Goal: Task Accomplishment & Management: Complete application form

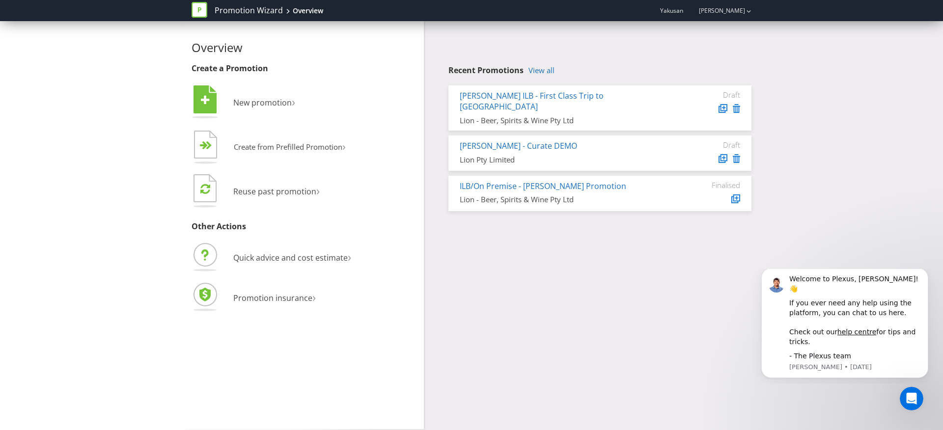
click at [643, 101] on div "[PERSON_NAME] ILB - First Class Trip to [GEOGRAPHIC_DATA]" at bounding box center [563, 101] width 207 height 23
click at [577, 96] on link "[PERSON_NAME] ILB - First Class Trip to [GEOGRAPHIC_DATA]" at bounding box center [532, 101] width 144 height 22
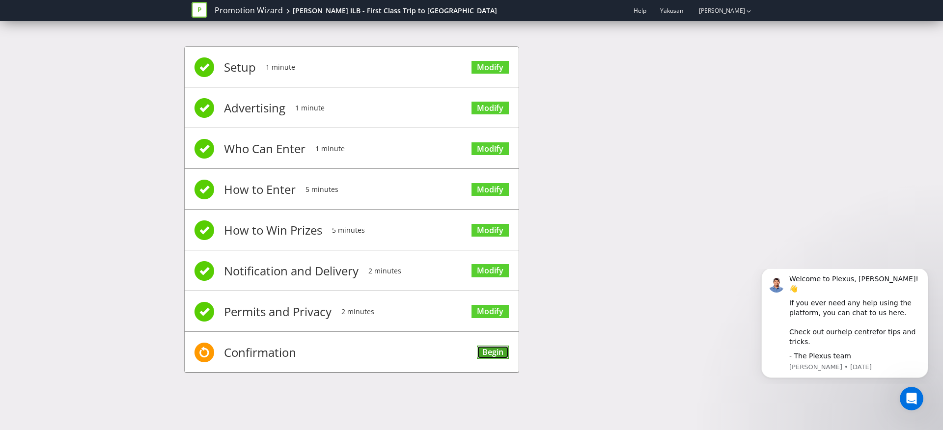
click at [493, 351] on link "Begin" at bounding box center [493, 352] width 32 height 13
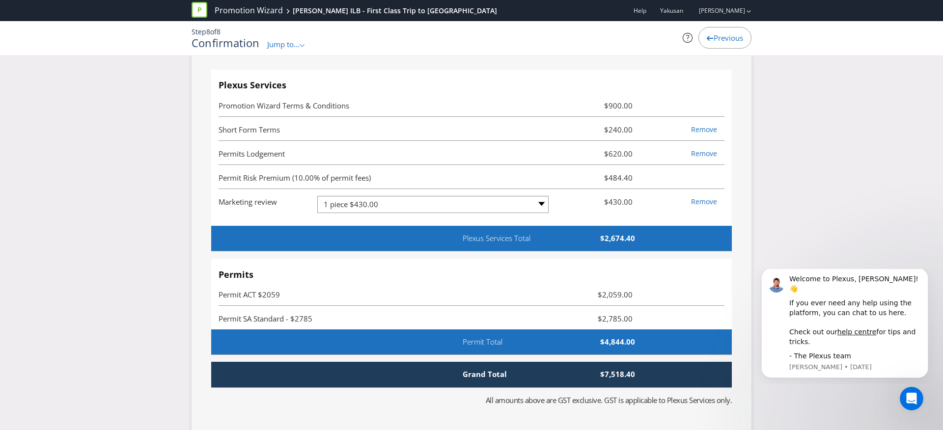
scroll to position [2784, 0]
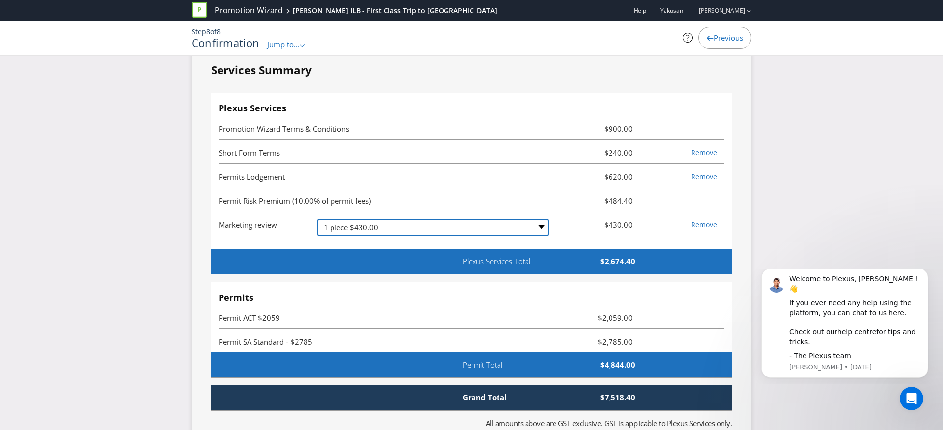
click at [533, 233] on select "-- Please Select -- 1 piece $430.00 2-4 pieces (provided at same time) $680.00 …" at bounding box center [432, 227] width 231 height 17
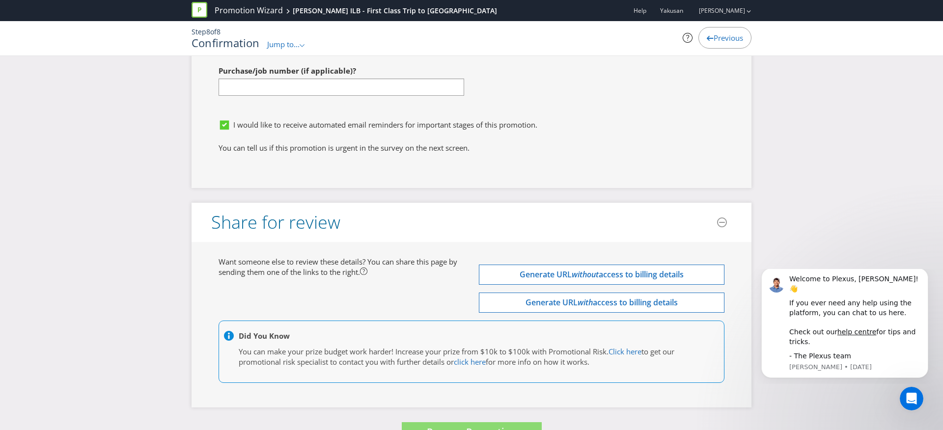
scroll to position [3701, 0]
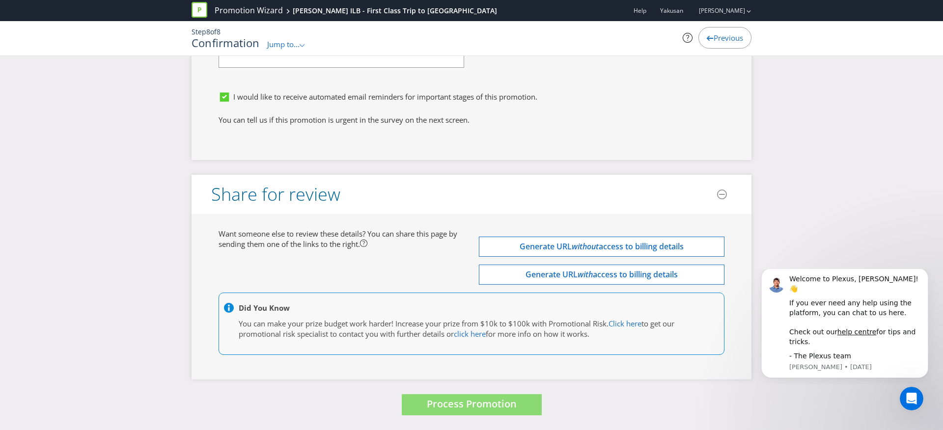
drag, startPoint x: 244, startPoint y: 234, endPoint x: 462, endPoint y: 234, distance: 217.6
click at [462, 234] on div "Want someone else to review these details? You can share this page by sending t…" at bounding box center [341, 239] width 260 height 21
click at [418, 231] on span "Want someone else to review these details? You can share this page by sending t…" at bounding box center [338, 239] width 239 height 20
click at [474, 408] on span "Process Promotion" at bounding box center [472, 403] width 90 height 13
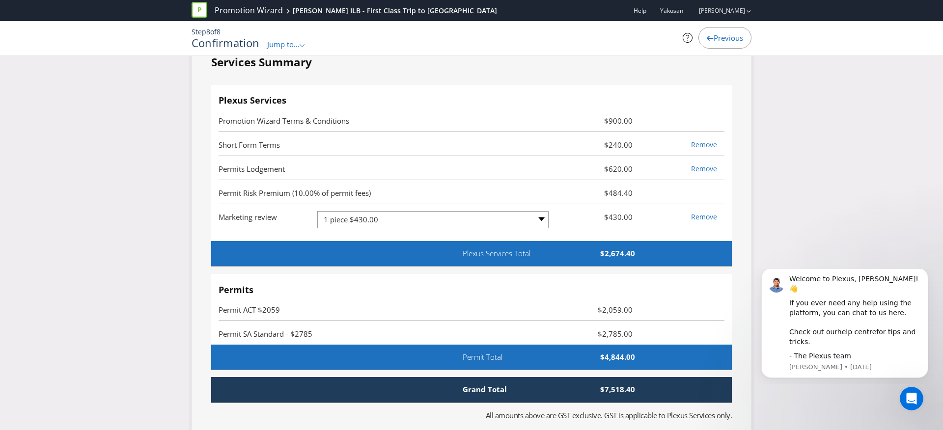
click at [506, 183] on li "Permit Risk Premium (10.00% of permit fees) $484.40" at bounding box center [472, 192] width 506 height 24
drag, startPoint x: 639, startPoint y: 197, endPoint x: 589, endPoint y: 195, distance: 49.7
click at [589, 195] on span "$484.40" at bounding box center [598, 193] width 84 height 12
drag, startPoint x: 589, startPoint y: 195, endPoint x: 671, endPoint y: 189, distance: 82.2
click at [590, 195] on span "$484.40" at bounding box center [598, 193] width 84 height 12
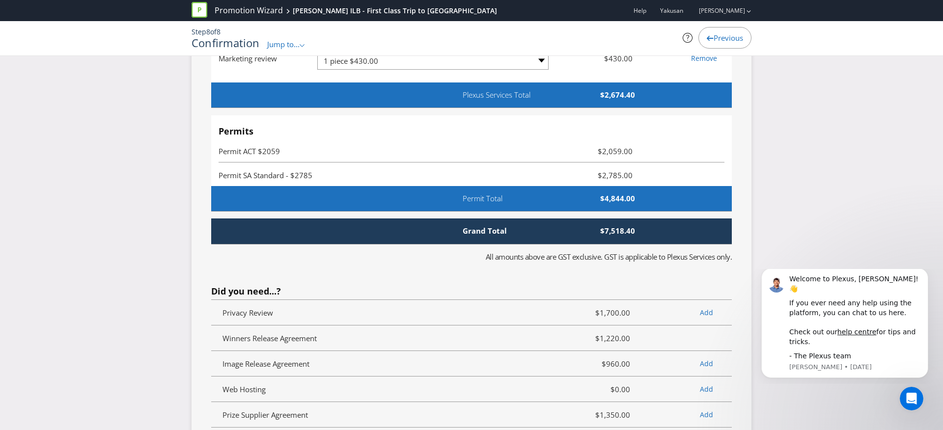
scroll to position [2953, 0]
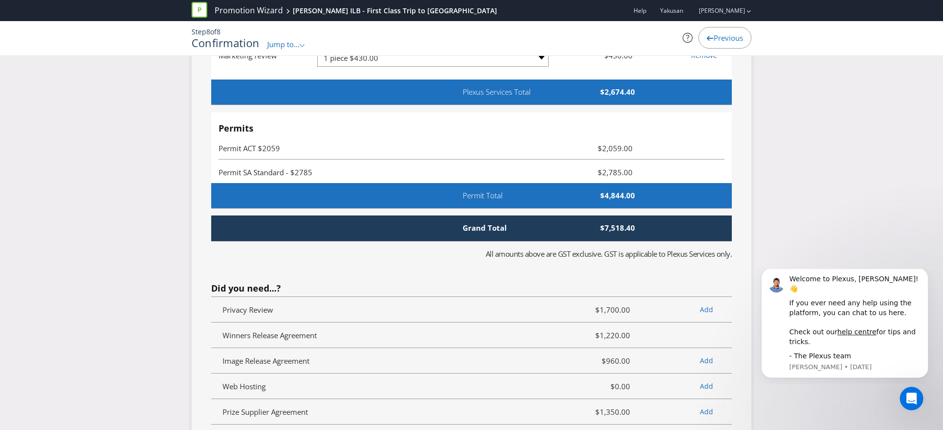
click at [495, 224] on span "Grand Total" at bounding box center [492, 228] width 75 height 10
click at [482, 230] on span "Grand Total" at bounding box center [492, 228] width 75 height 10
click at [527, 99] on div "Plexus Services Total $2,674.40" at bounding box center [471, 93] width 521 height 26
click at [472, 93] on span "Plexus Services Total" at bounding box center [511, 92] width 112 height 10
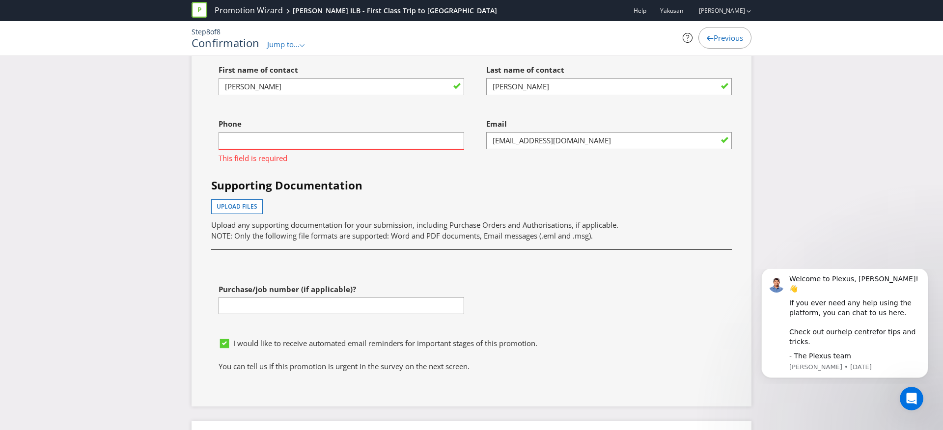
scroll to position [3701, 0]
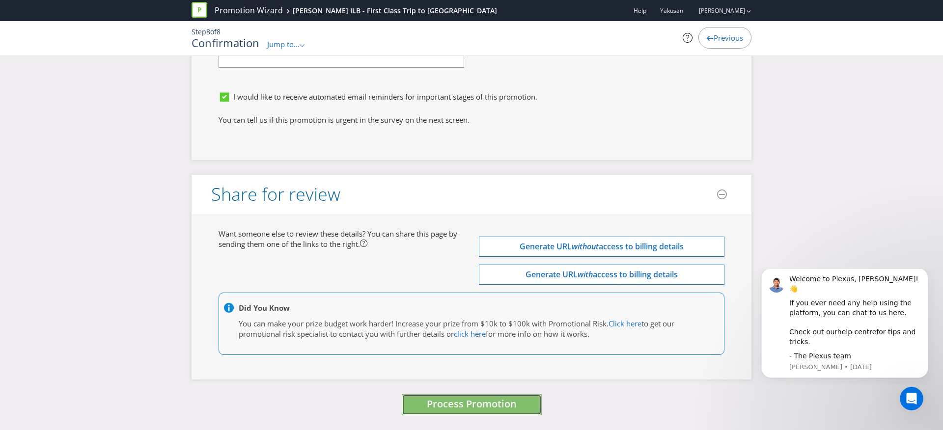
click at [456, 407] on span "Process Promotion" at bounding box center [472, 403] width 90 height 13
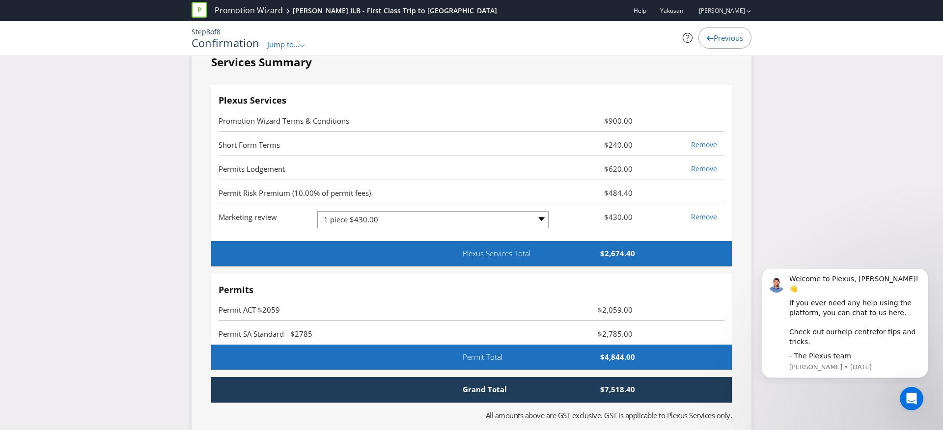
click at [474, 364] on div "Permit Total $4,844.00" at bounding box center [471, 358] width 521 height 26
click at [474, 259] on div "Plexus Services Total $2,674.40" at bounding box center [471, 254] width 521 height 26
click at [474, 220] on select "-- Please Select -- 1 piece $430.00 2-4 pieces (provided at same time) $680.00 …" at bounding box center [432, 219] width 231 height 17
click at [317, 211] on select "-- Please Select -- 1 piece $430.00 2-4 pieces (provided at same time) $680.00 …" at bounding box center [432, 219] width 231 height 17
click at [592, 220] on span "$430.00" at bounding box center [598, 217] width 84 height 12
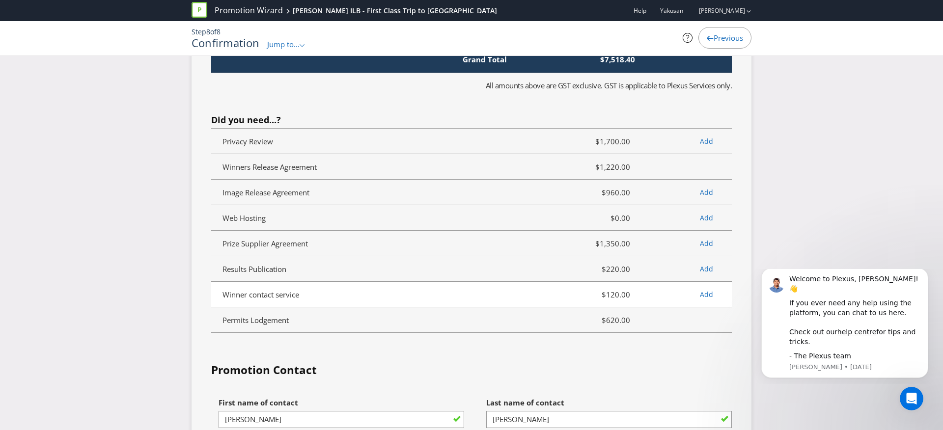
scroll to position [3282, 0]
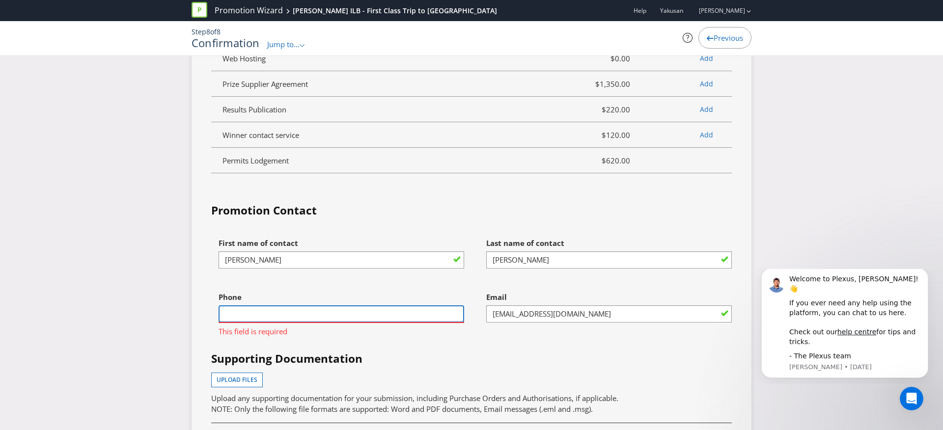
click at [419, 318] on input "text" at bounding box center [342, 314] width 246 height 17
type input "0411835827"
click at [445, 350] on div "First name of contact [PERSON_NAME] Last name of contact [PERSON_NAME] Phone [P…" at bounding box center [471, 369] width 535 height 273
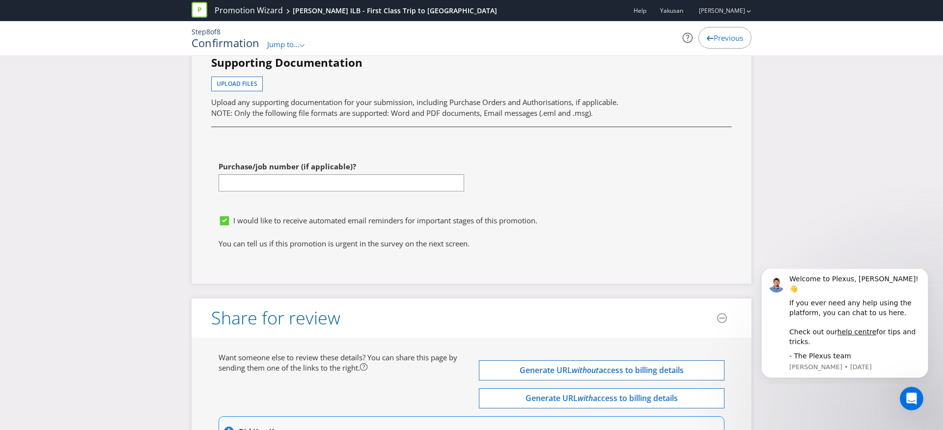
scroll to position [3701, 0]
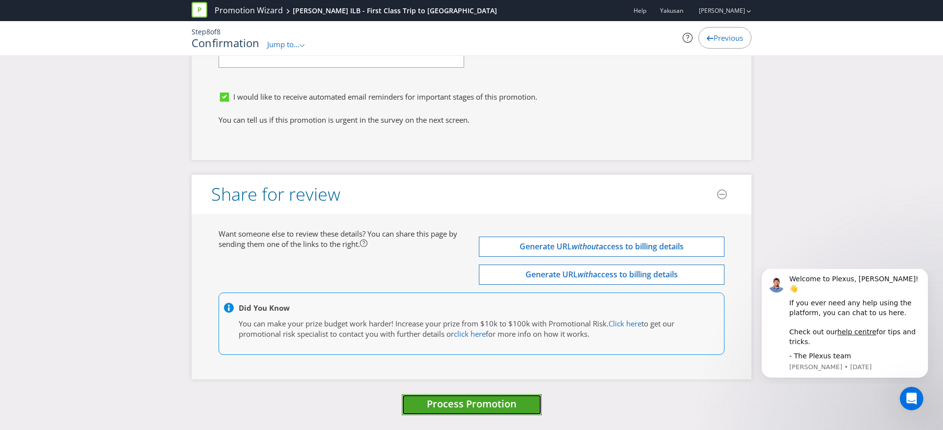
click at [451, 407] on span "Process Promotion" at bounding box center [472, 403] width 90 height 13
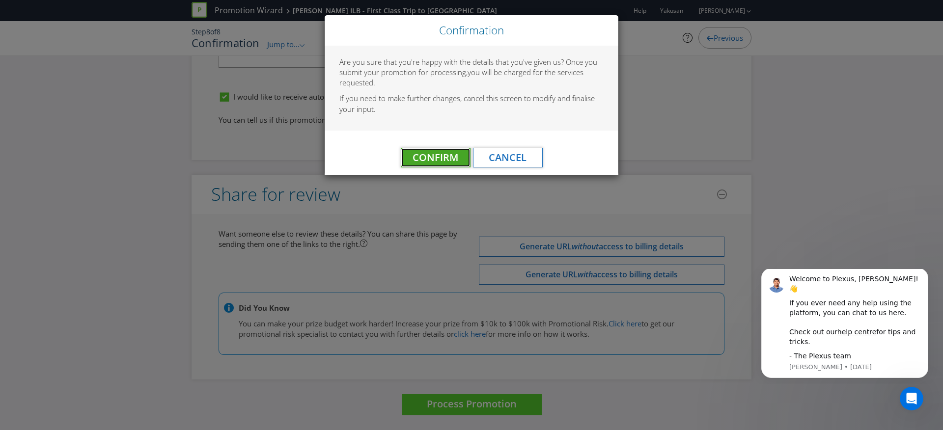
click at [437, 159] on span "Confirm" at bounding box center [436, 157] width 46 height 13
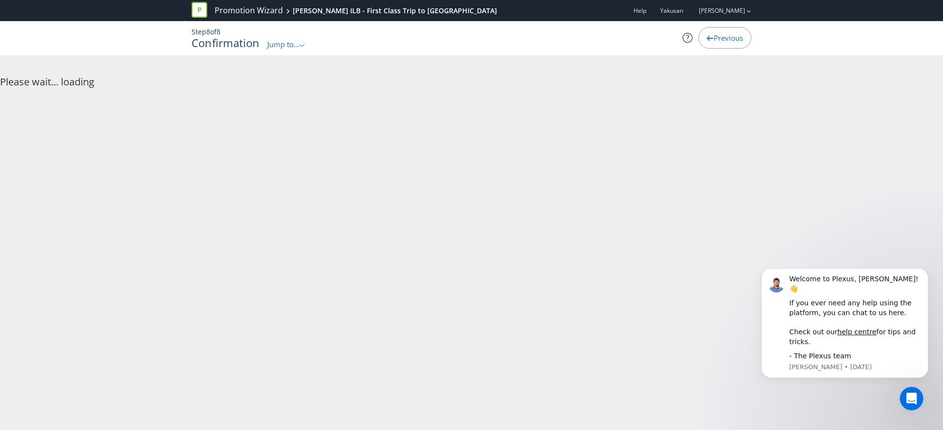
scroll to position [0, 0]
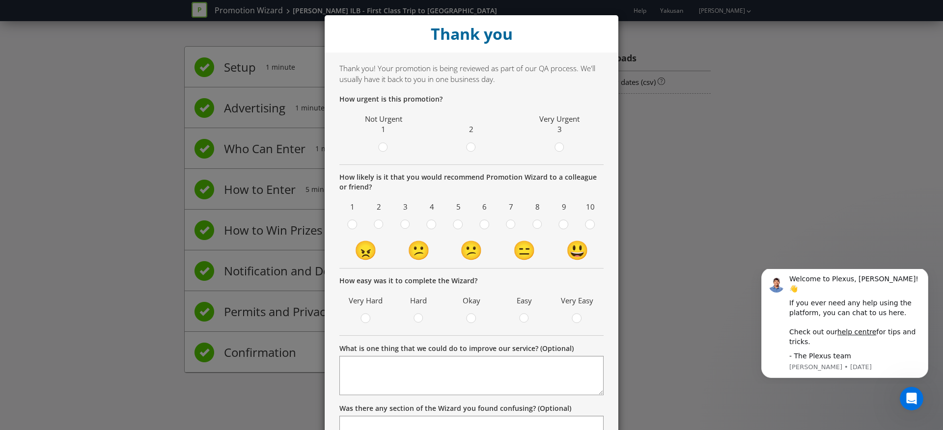
scroll to position [95, 0]
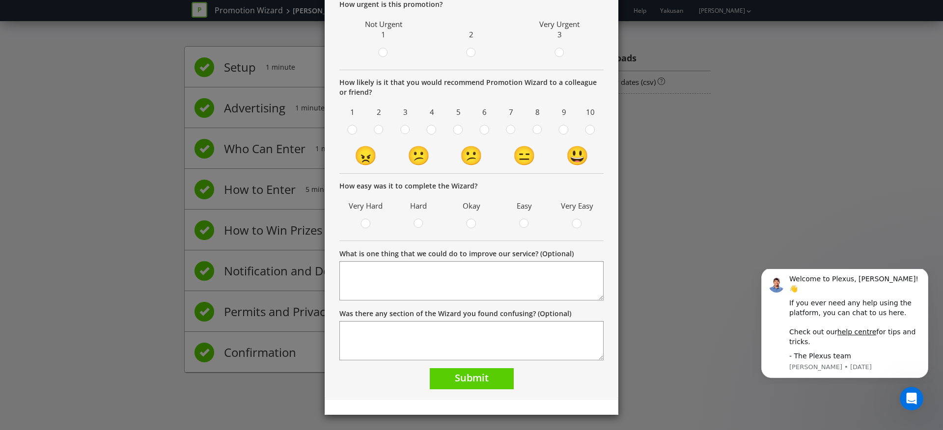
click at [580, 255] on div "What is one thing that we could do to improve our service? (Optional)" at bounding box center [471, 275] width 264 height 53
click at [673, 222] on div "Thank you Thank you! Your promotion is being reviewed as part of our QA process…" at bounding box center [471, 215] width 943 height 430
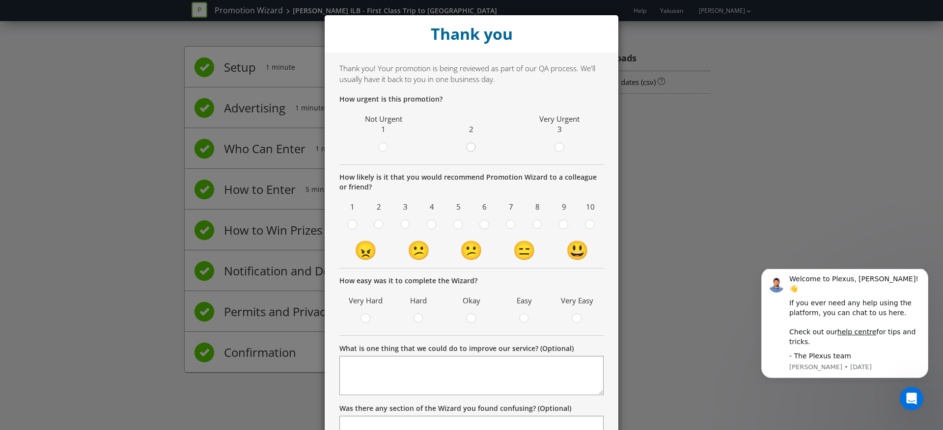
click at [471, 148] on circle at bounding box center [471, 147] width 9 height 9
click at [0, 0] on input "radio" at bounding box center [0, 0] width 0 height 0
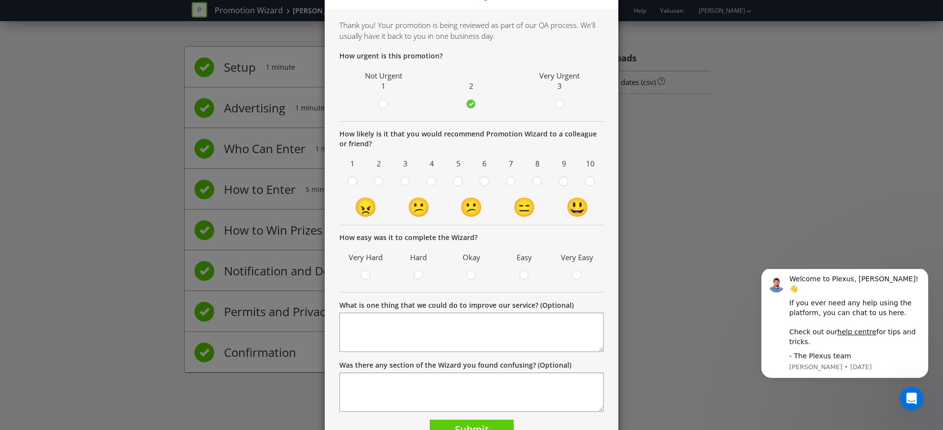
scroll to position [44, 0]
click at [459, 181] on circle at bounding box center [457, 180] width 9 height 9
click at [0, 0] on input "radio" at bounding box center [0, 0] width 0 height 0
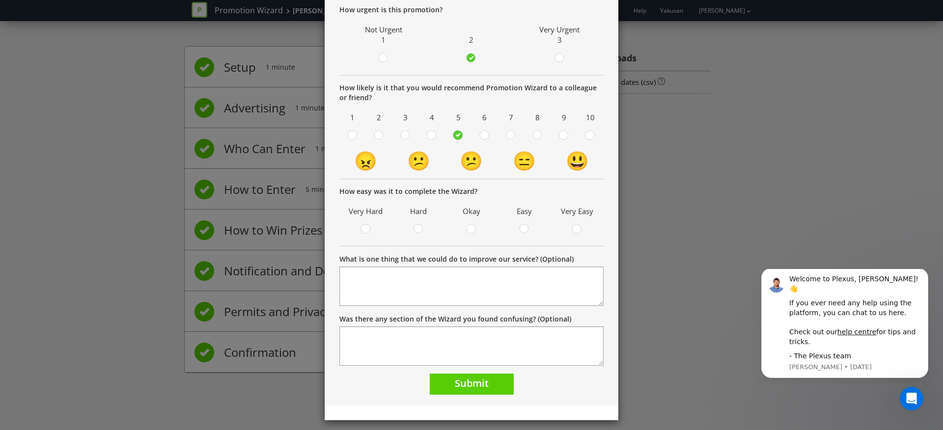
scroll to position [95, 0]
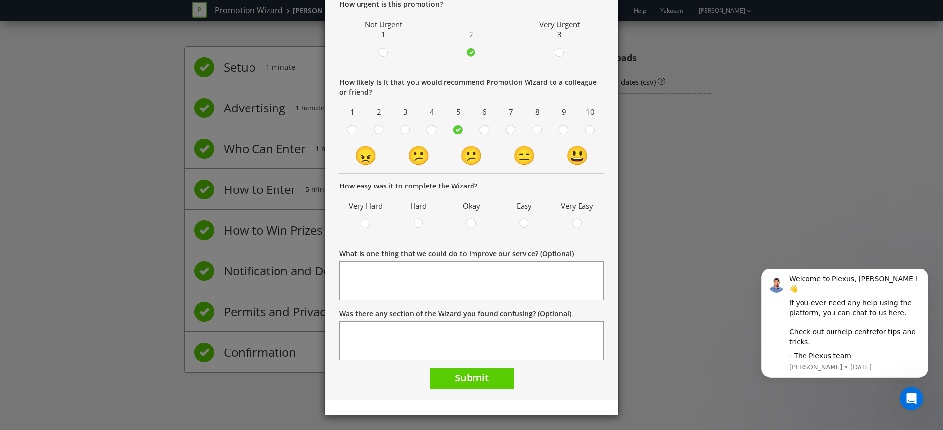
drag, startPoint x: 422, startPoint y: 223, endPoint x: 428, endPoint y: 223, distance: 5.9
click at [422, 223] on circle at bounding box center [418, 223] width 9 height 9
click at [0, 0] on input "radio" at bounding box center [0, 0] width 0 height 0
click at [488, 384] on button "Submit" at bounding box center [472, 378] width 84 height 21
